Goal: Navigation & Orientation: Find specific page/section

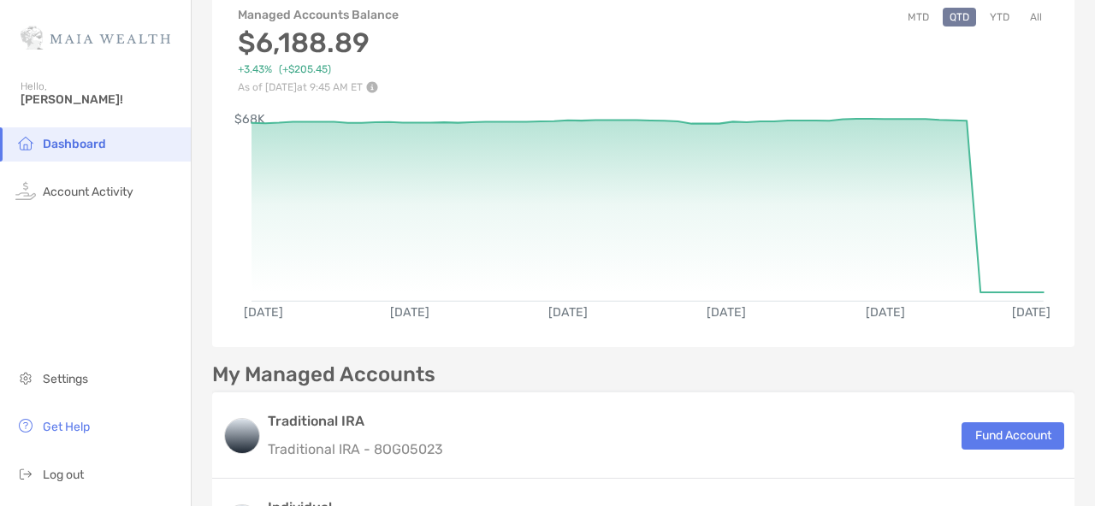
scroll to position [78, 0]
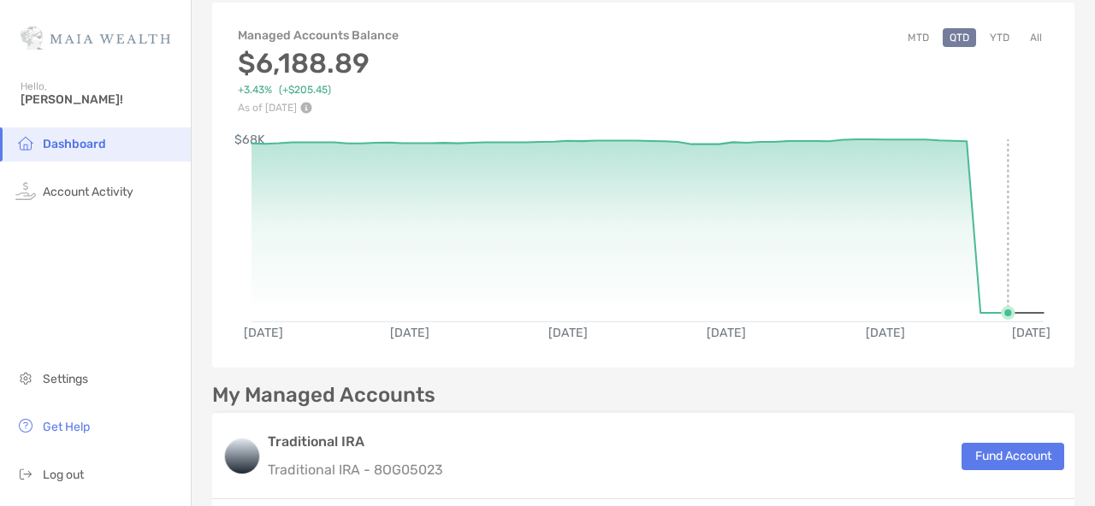
click at [1003, 313] on circle at bounding box center [1008, 313] width 10 height 10
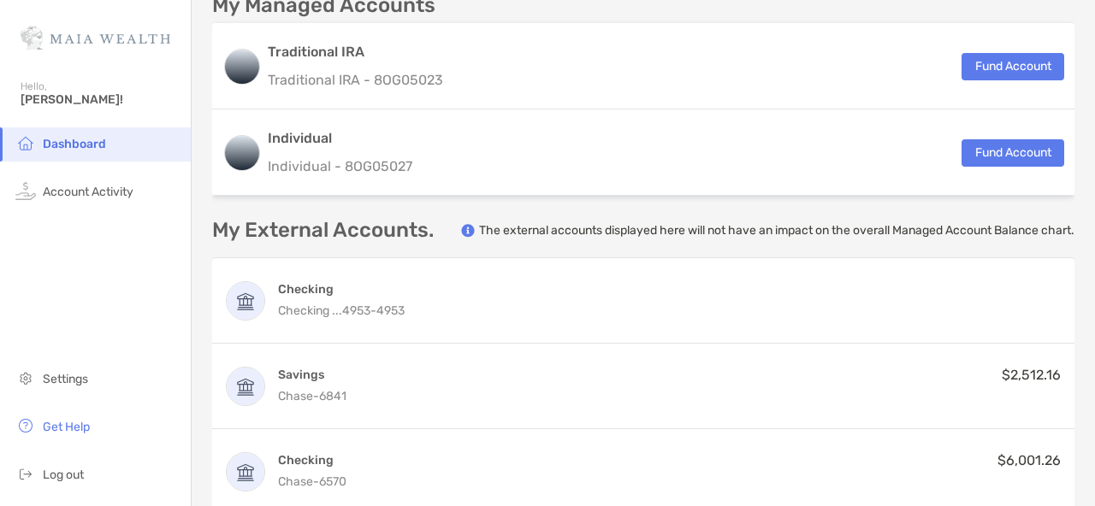
scroll to position [471, 0]
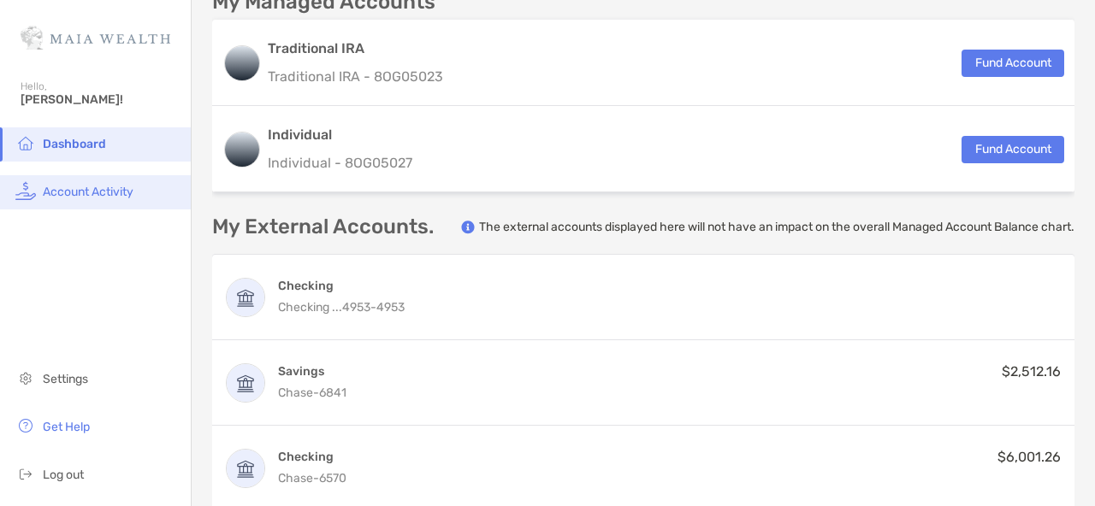
click at [104, 183] on li "Account Activity" at bounding box center [95, 192] width 191 height 34
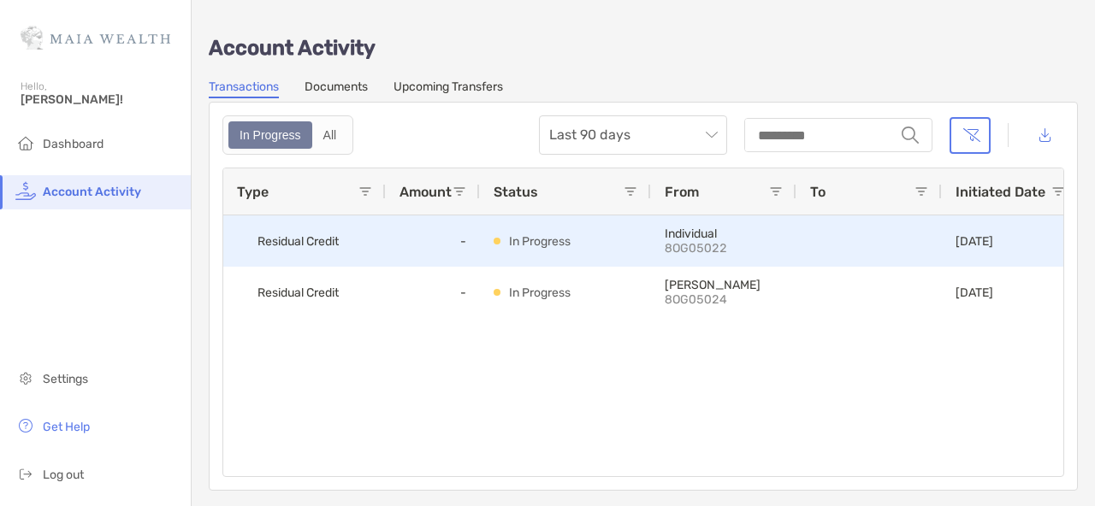
click at [514, 247] on p "In Progress" at bounding box center [540, 241] width 62 height 21
click at [428, 248] on div "-" at bounding box center [433, 240] width 94 height 51
click at [993, 232] on div "[DATE]" at bounding box center [974, 241] width 38 height 50
click at [849, 251] on div at bounding box center [869, 241] width 118 height 50
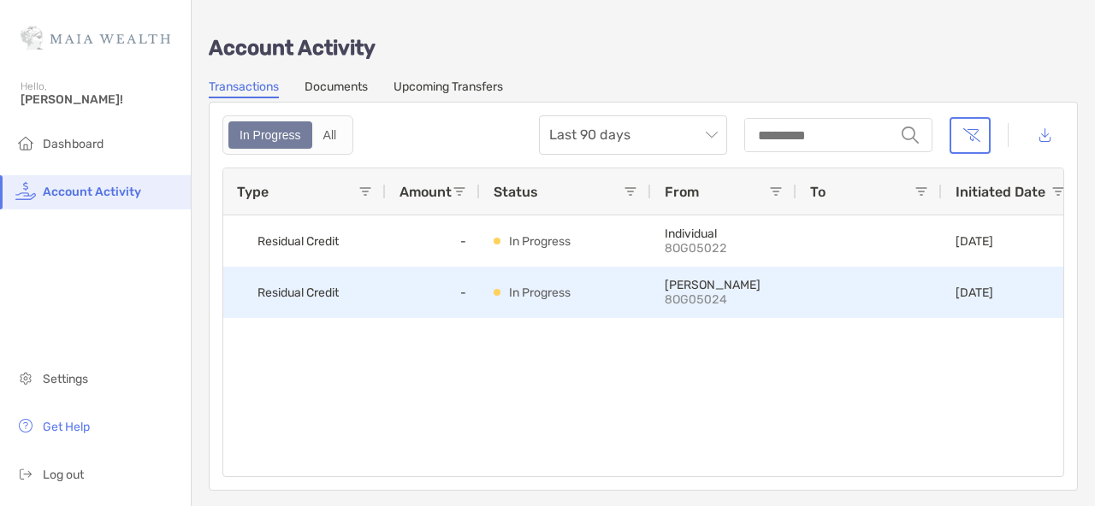
click at [847, 291] on div at bounding box center [869, 293] width 118 height 50
click at [426, 304] on div "-" at bounding box center [433, 292] width 94 height 51
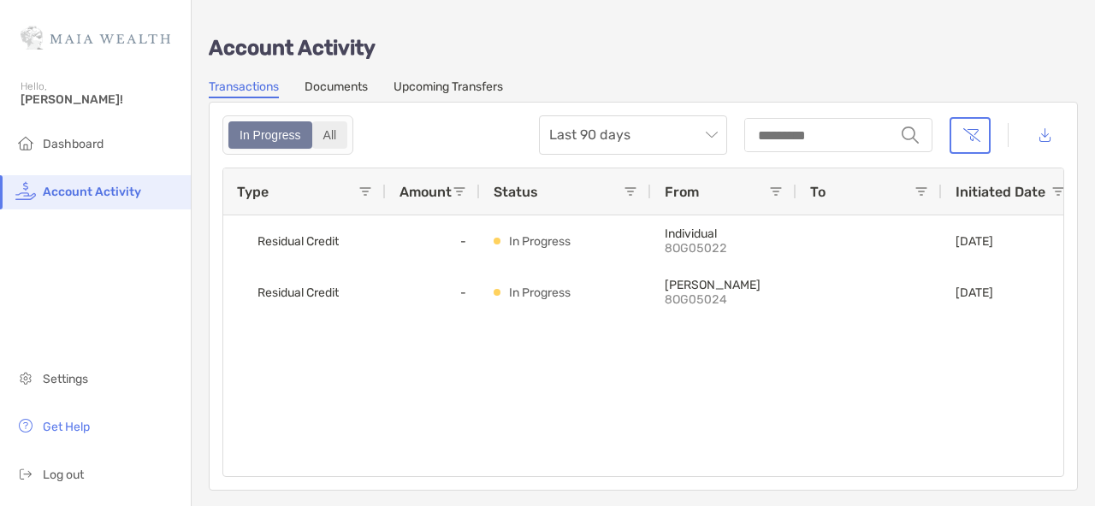
click at [336, 129] on div "All" at bounding box center [330, 135] width 32 height 24
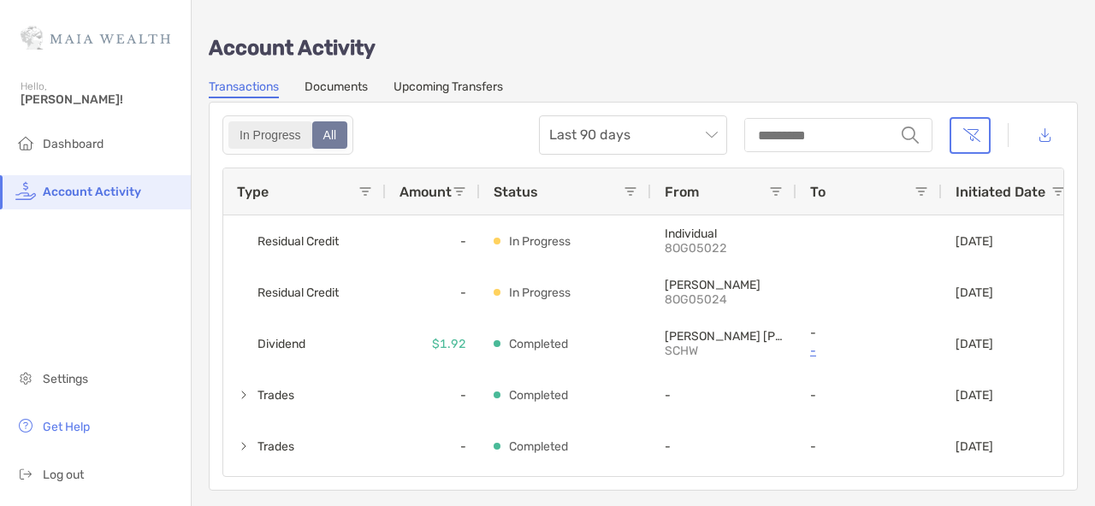
click at [271, 135] on div "In Progress" at bounding box center [270, 135] width 80 height 24
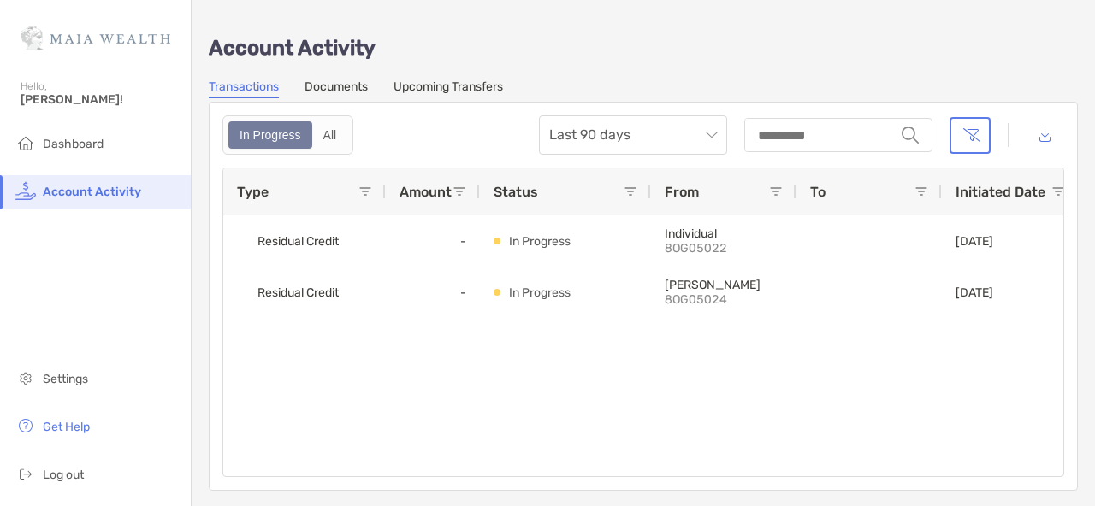
click at [481, 87] on link "Upcoming Transfers" at bounding box center [447, 89] width 109 height 19
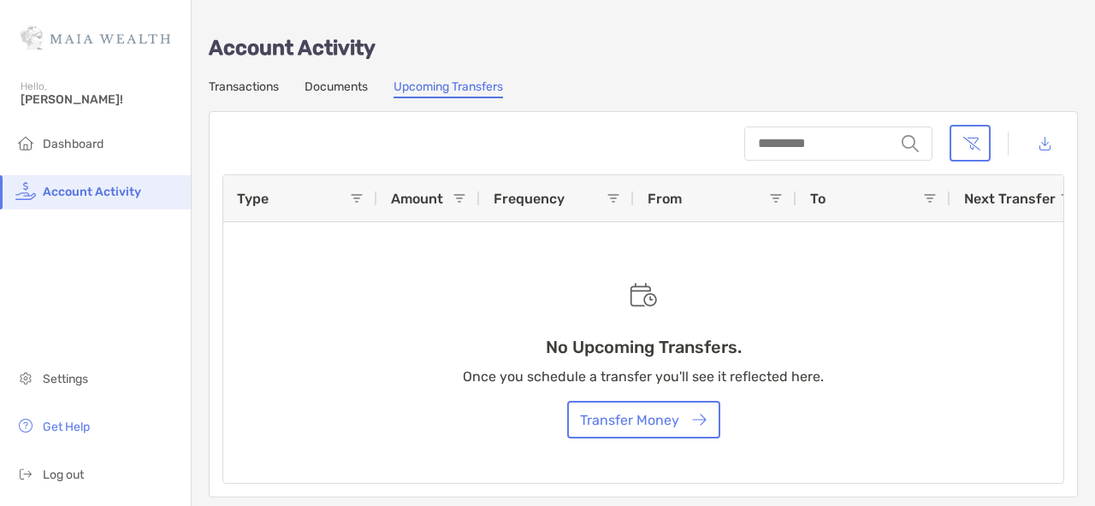
click at [335, 91] on link "Documents" at bounding box center [335, 89] width 63 height 19
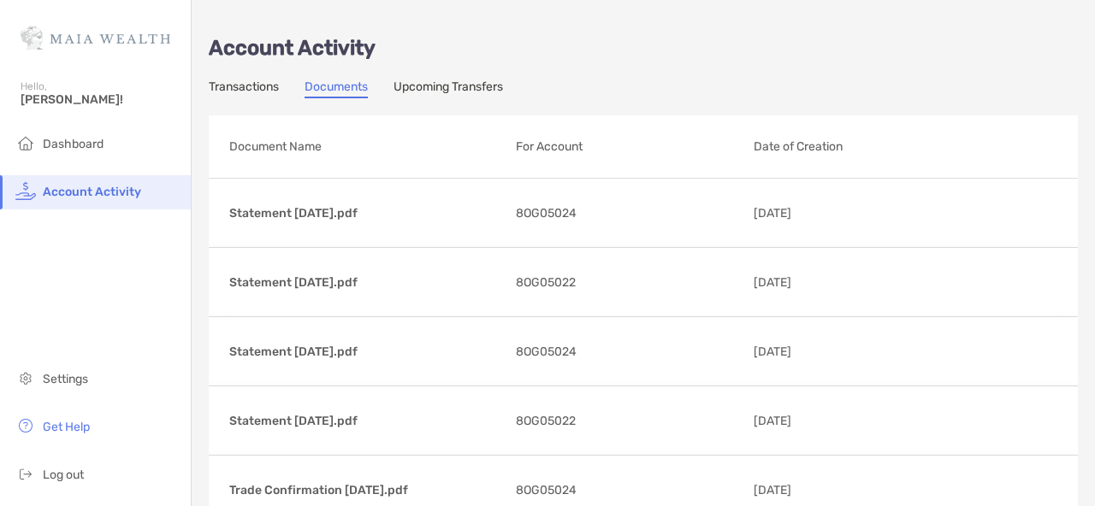
click at [246, 91] on link "Transactions" at bounding box center [244, 89] width 70 height 19
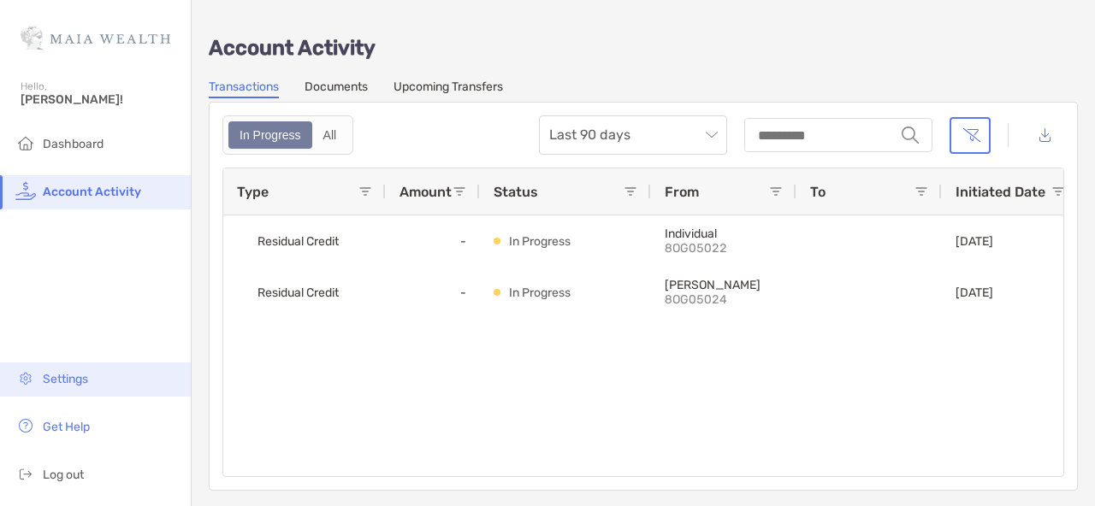
click at [92, 377] on li "Settings" at bounding box center [95, 380] width 191 height 34
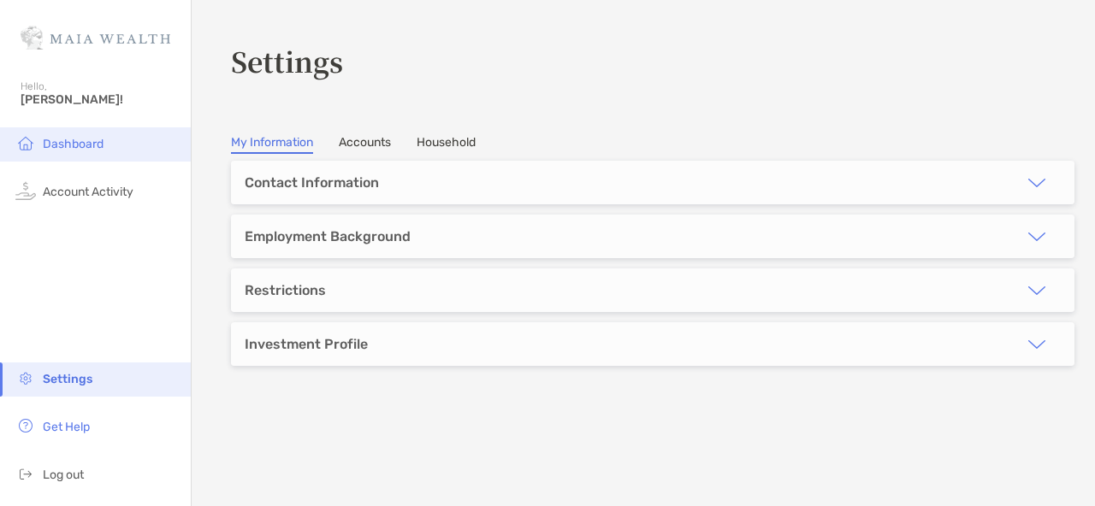
click at [110, 150] on li "Dashboard" at bounding box center [95, 144] width 191 height 34
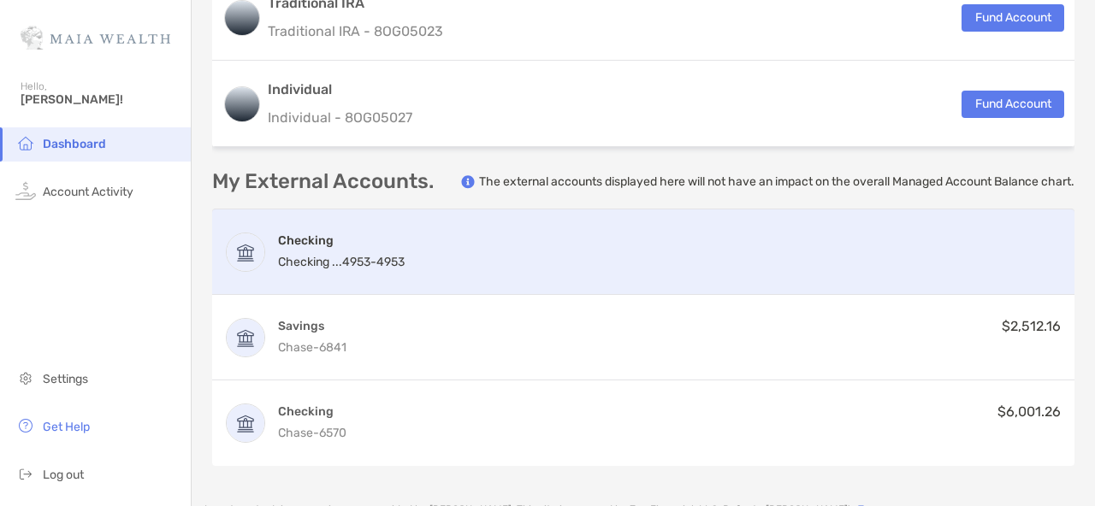
scroll to position [517, 0]
